Goal: Navigation & Orientation: Find specific page/section

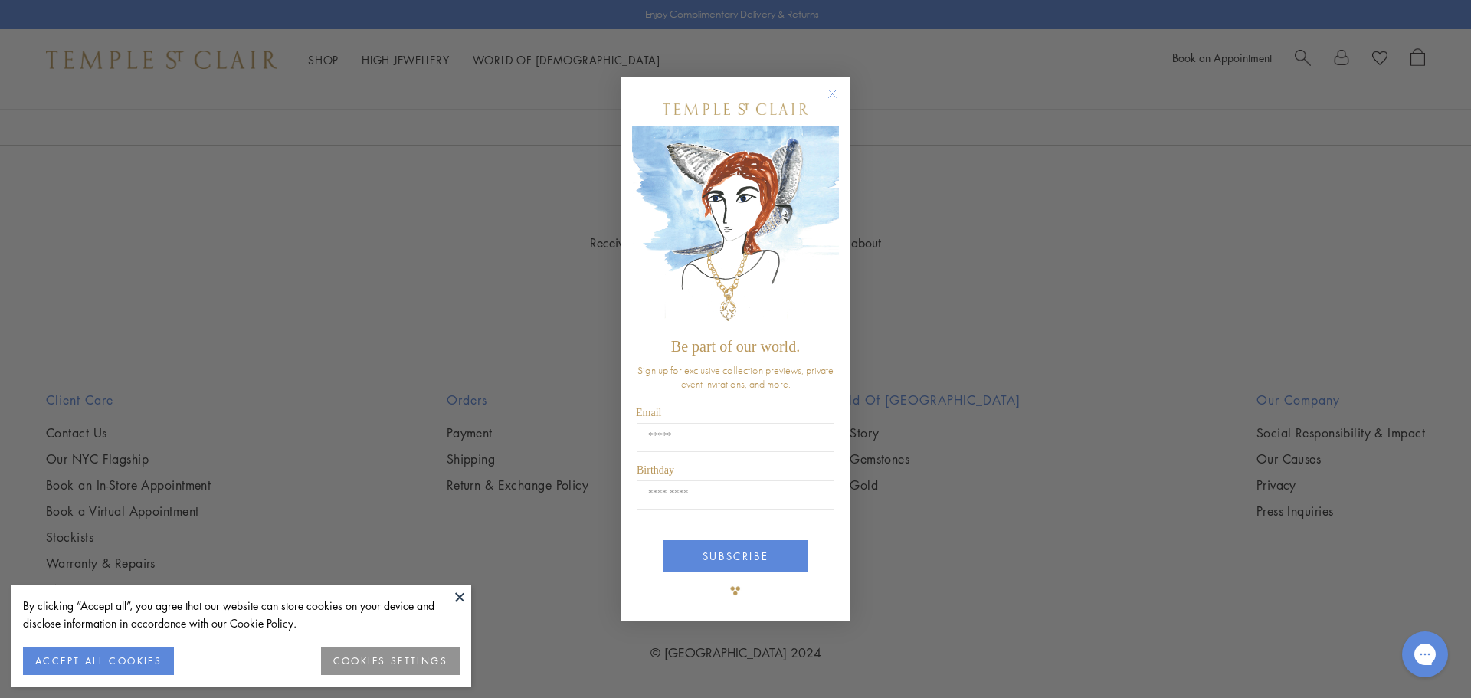
scroll to position [4548, 0]
click at [830, 92] on circle "Close dialog" at bounding box center [833, 93] width 18 height 18
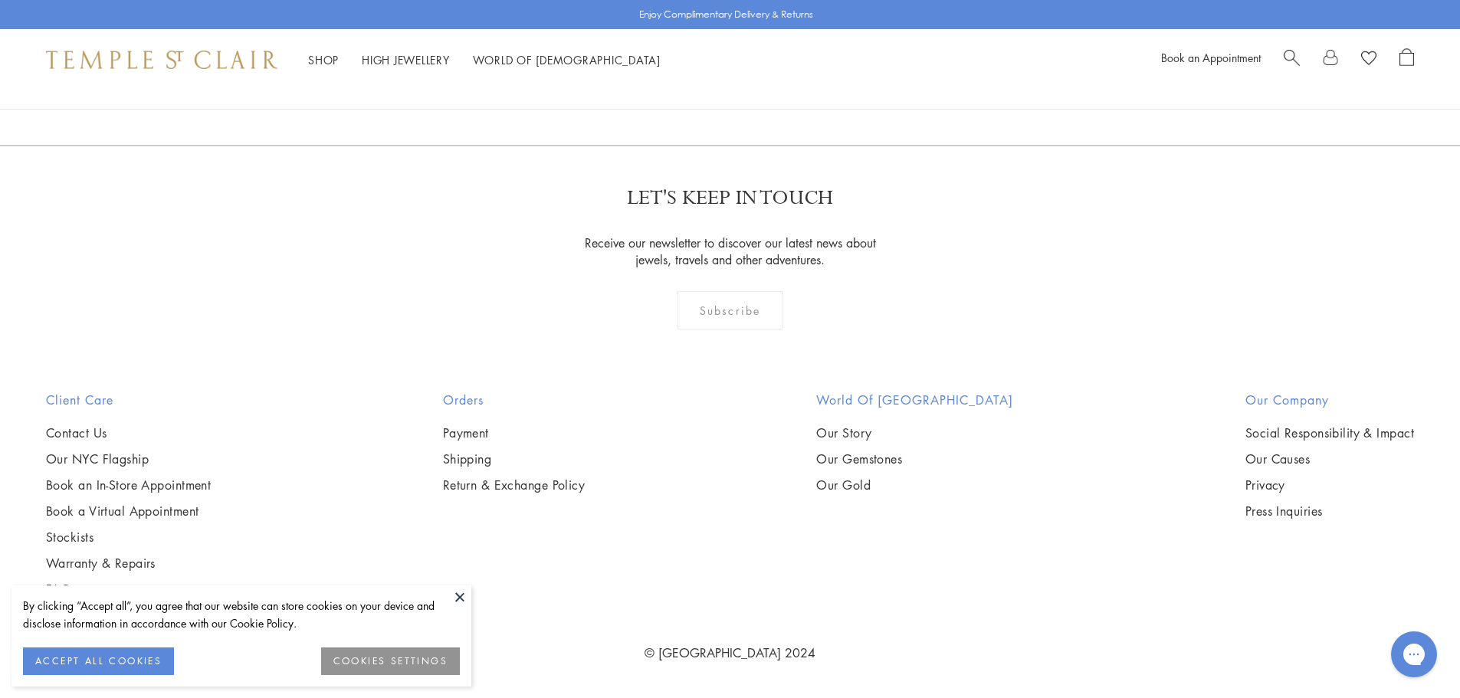
scroll to position [9553, 0]
click at [758, 84] on link "3" at bounding box center [756, 62] width 51 height 42
click at [752, 84] on link "2" at bounding box center [754, 62] width 51 height 42
